Goal: Task Accomplishment & Management: Complete application form

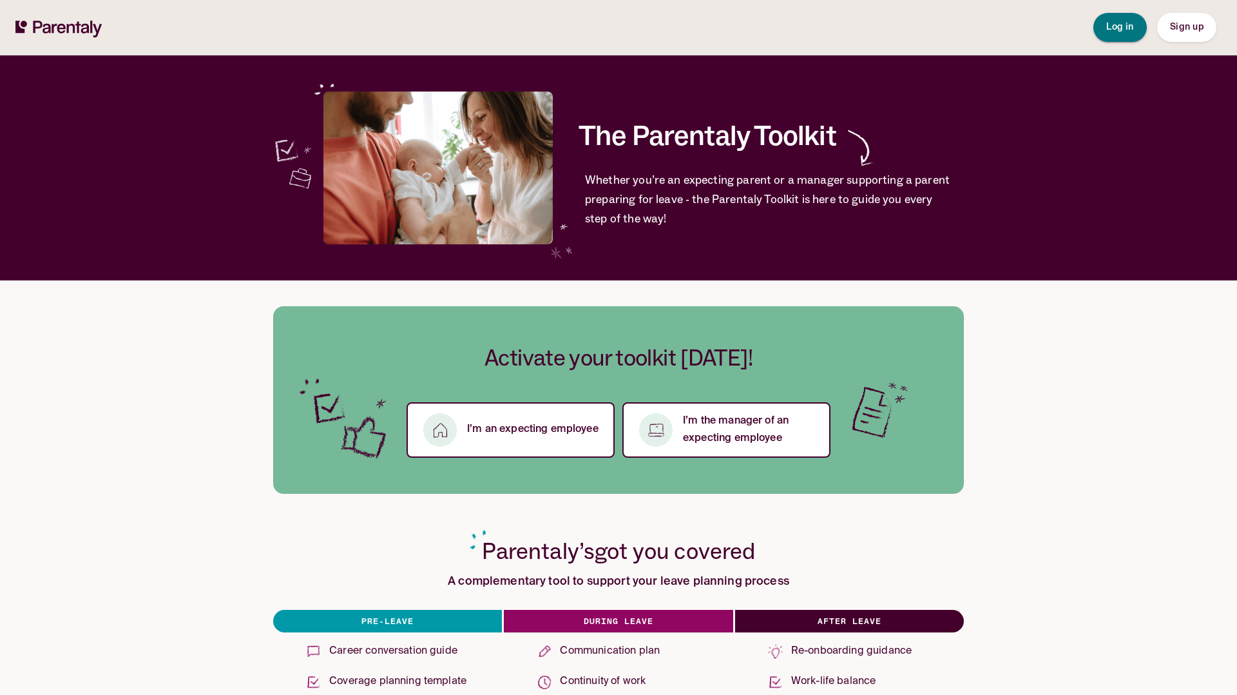
click at [1134, 27] on button "Log in" at bounding box center [1120, 27] width 53 height 29
click at [1193, 24] on span "Sign up" at bounding box center [1187, 27] width 34 height 9
